Goal: Transaction & Acquisition: Purchase product/service

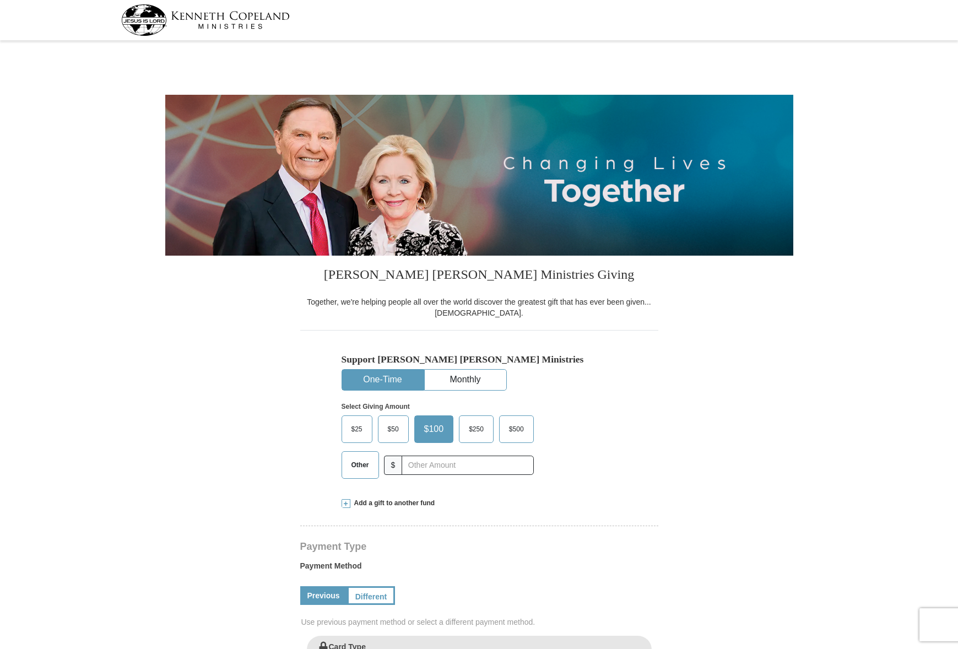
select select "FL"
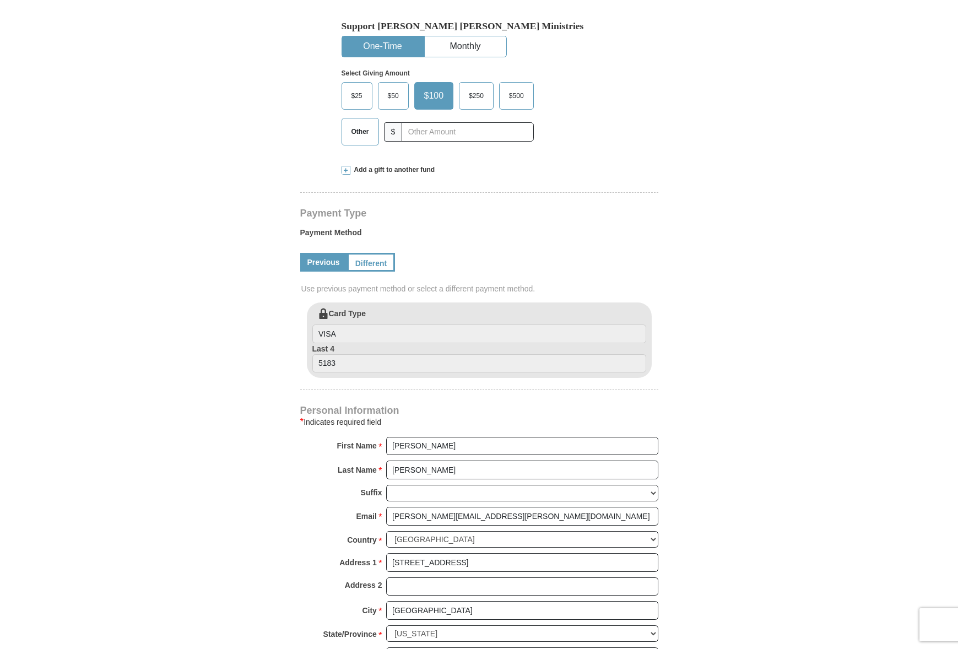
scroll to position [331, 0]
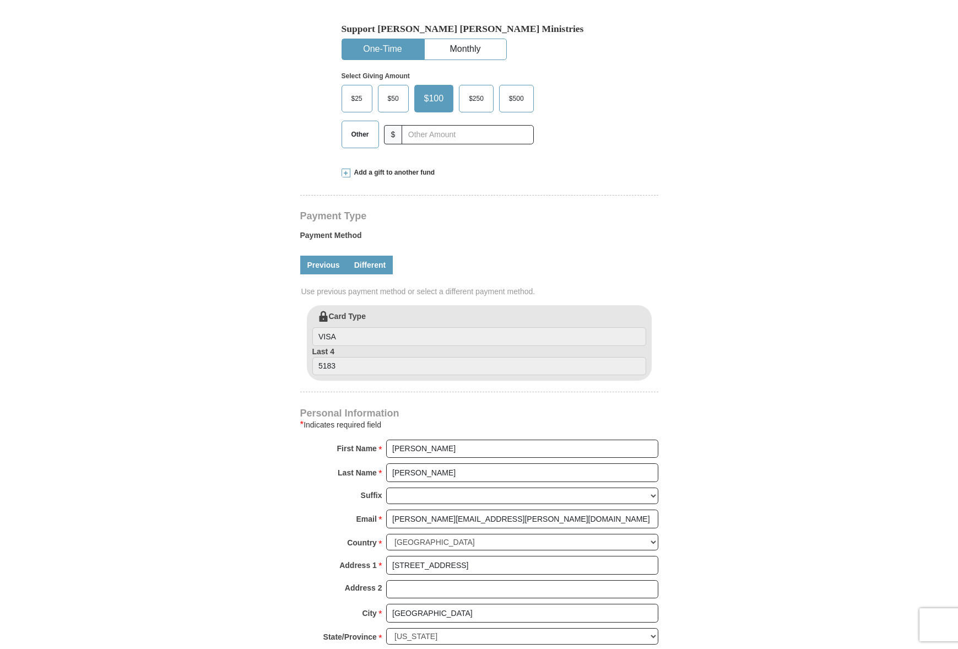
click at [369, 265] on link "Different" at bounding box center [370, 265] width 46 height 19
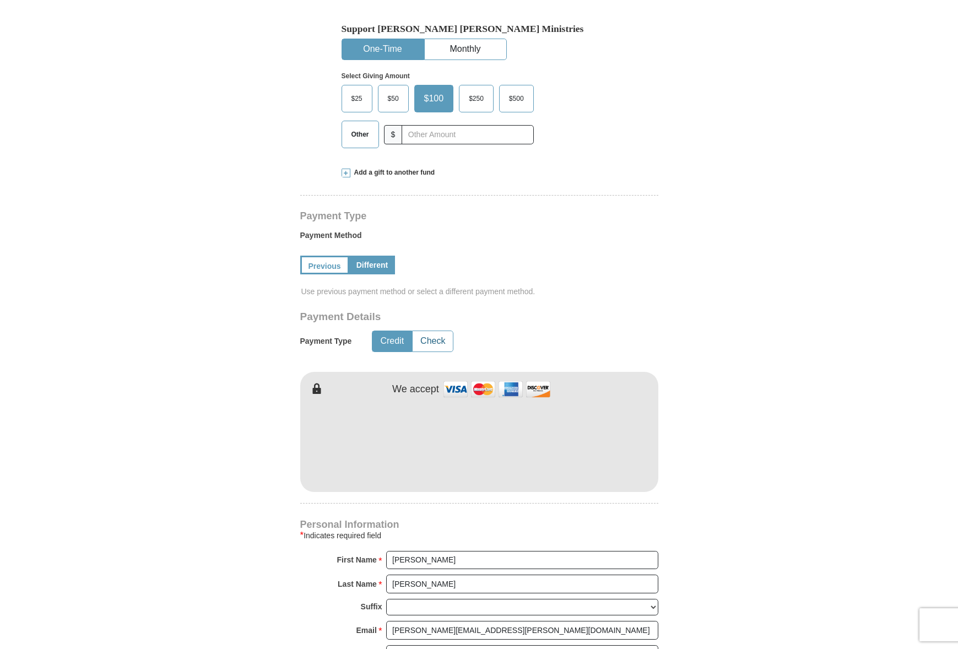
click at [438, 344] on button "Check" at bounding box center [433, 341] width 40 height 20
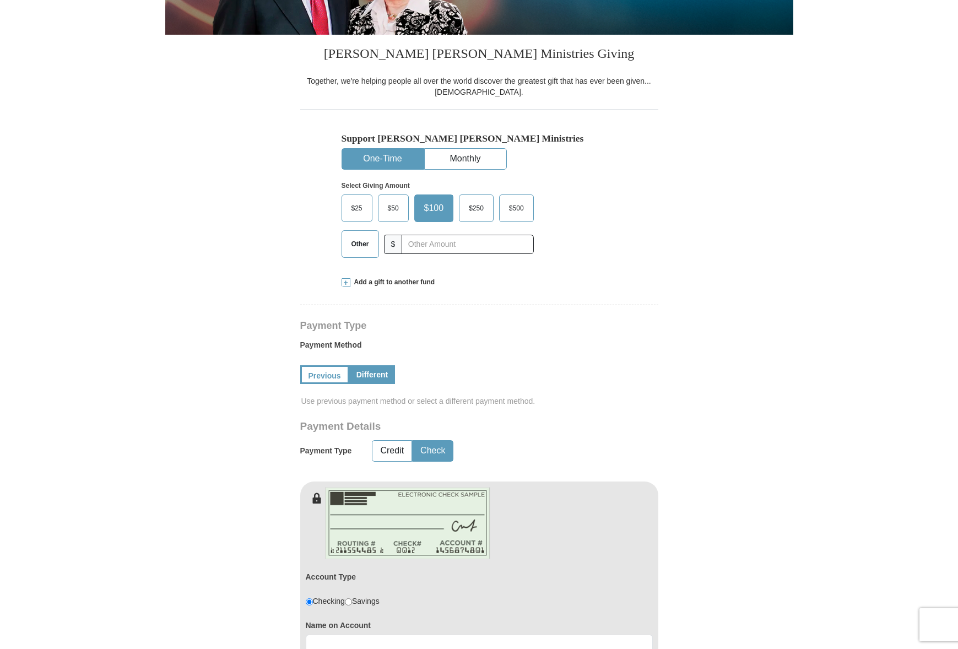
scroll to position [220, 0]
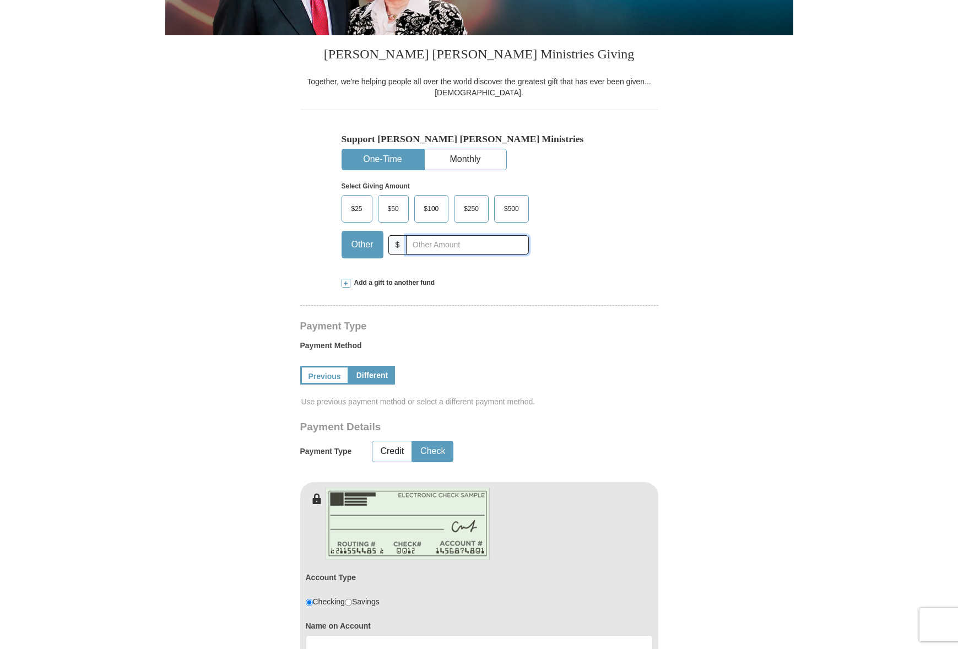
click at [437, 244] on input "text" at bounding box center [467, 244] width 122 height 19
type input "2865"
click at [513, 287] on div "Add a gift to another fund" at bounding box center [479, 282] width 275 height 9
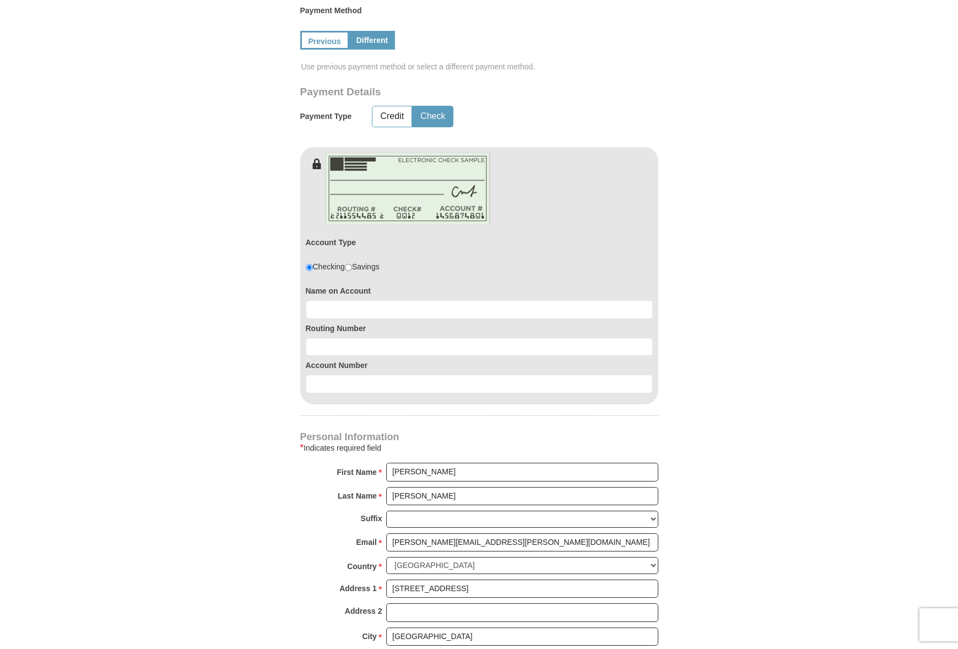
scroll to position [771, 0]
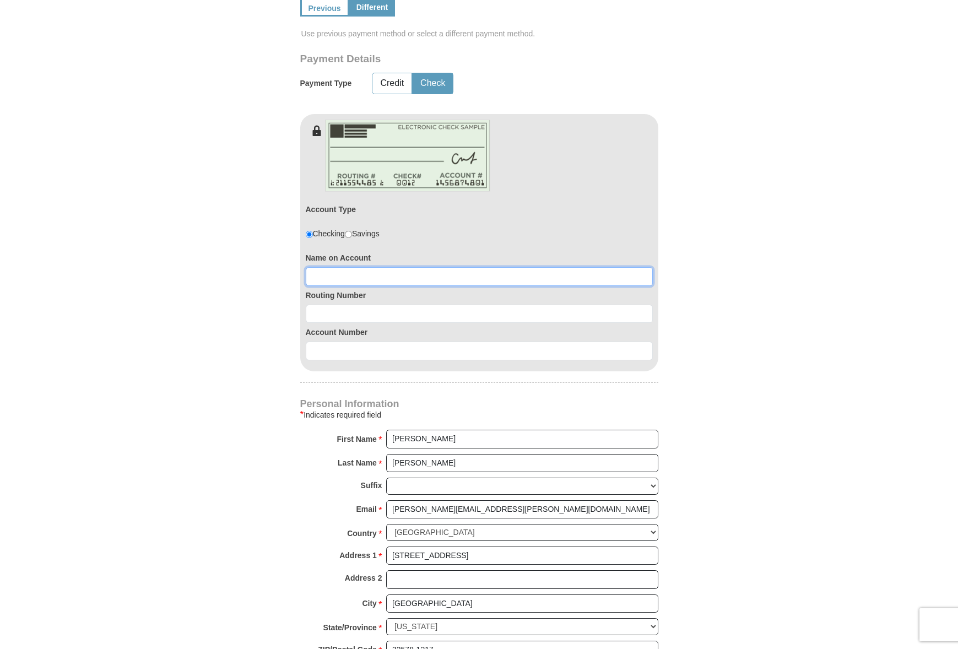
click at [344, 267] on input at bounding box center [479, 276] width 347 height 19
type input "[PERSON_NAME]"
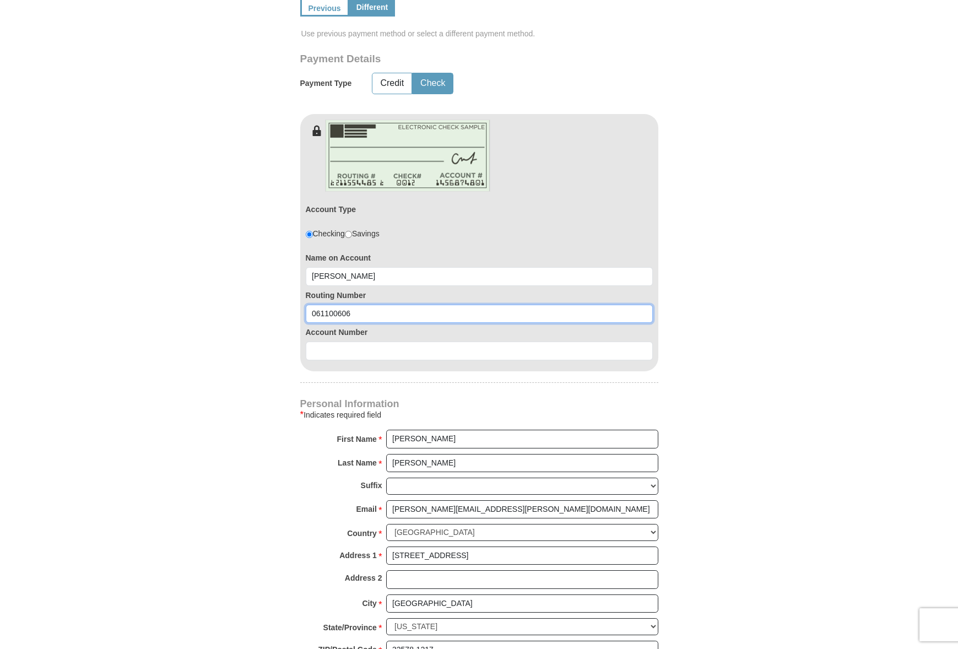
type input "061100606"
click at [325, 344] on input at bounding box center [479, 351] width 347 height 19
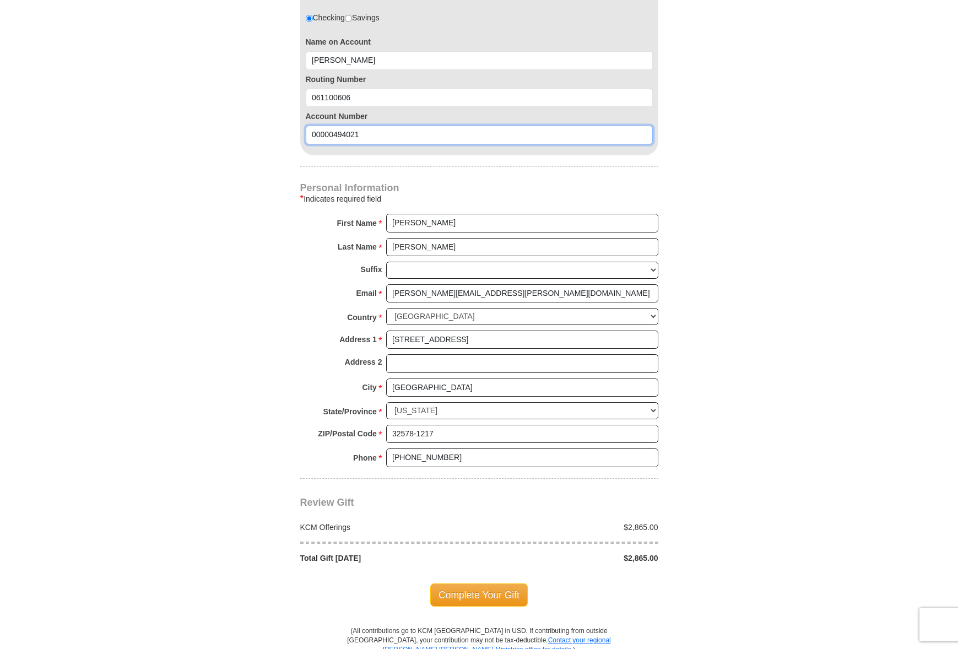
scroll to position [992, 0]
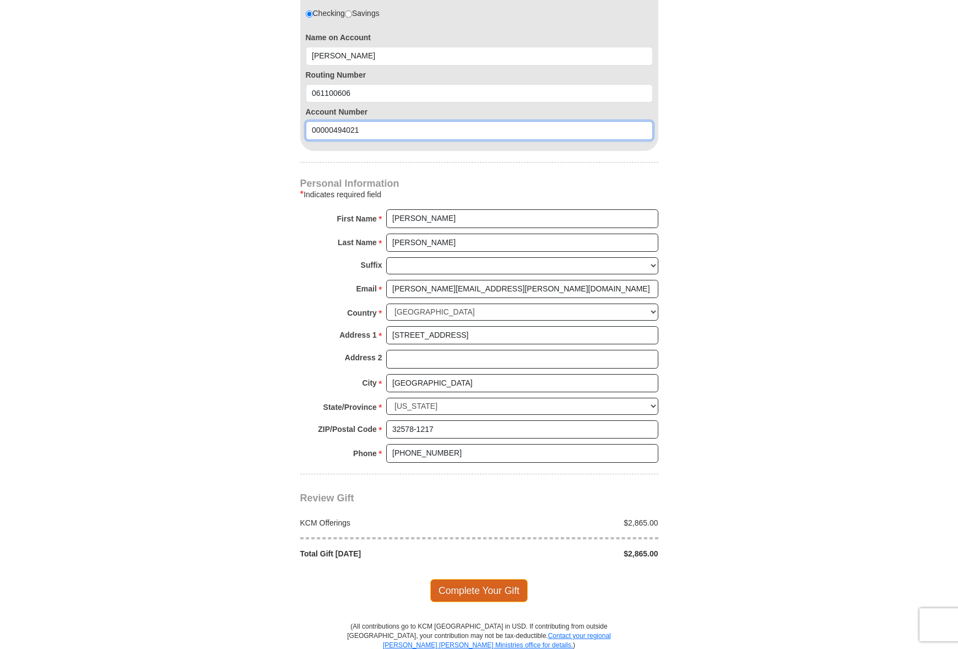
type input "00000494021"
click at [490, 579] on span "Complete Your Gift" at bounding box center [479, 590] width 98 height 23
